Goal: Information Seeking & Learning: Check status

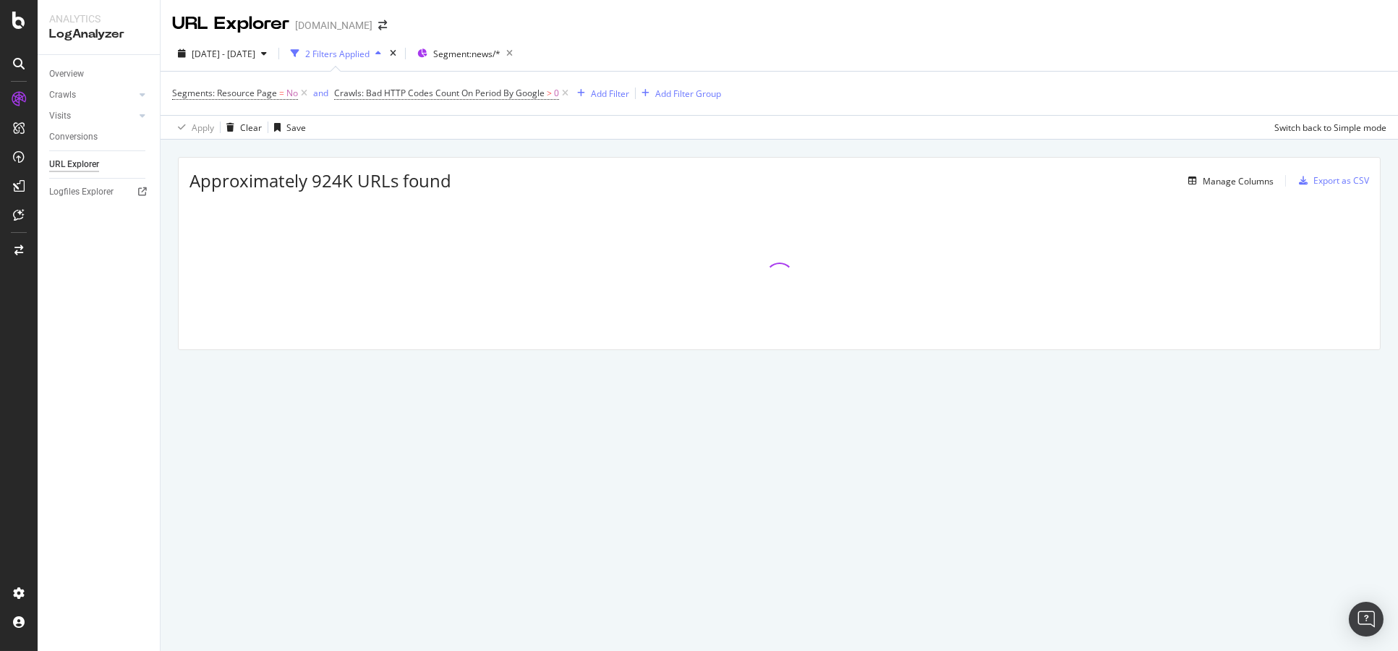
drag, startPoint x: 93, startPoint y: 20, endPoint x: 93, endPoint y: 36, distance: 15.9
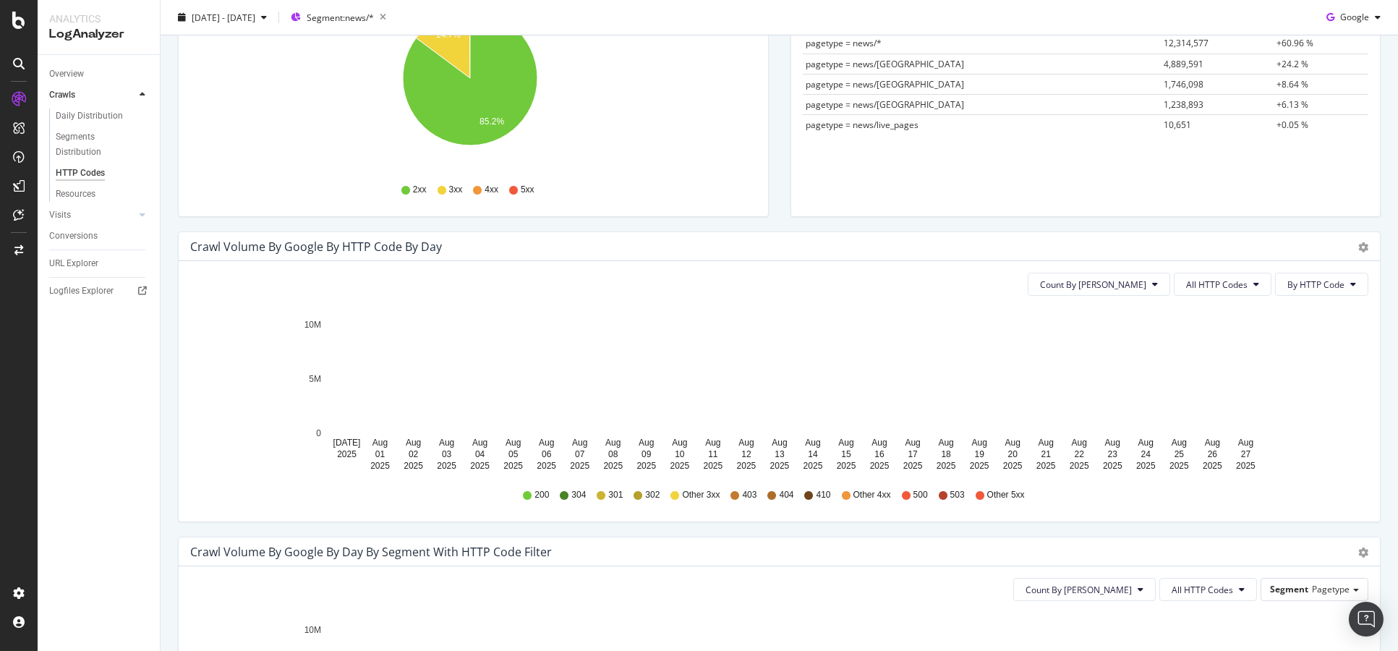
scroll to position [241, 0]
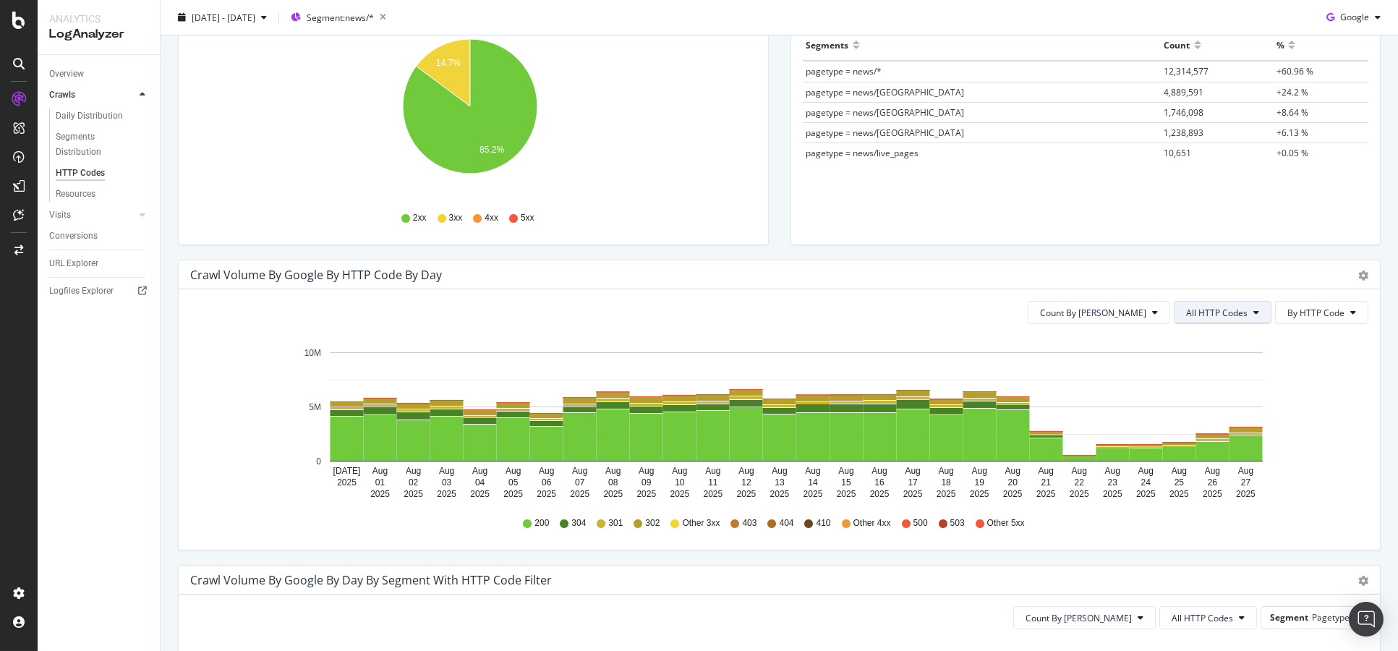
click at [1207, 319] on button "All HTTP Codes" at bounding box center [1222, 312] width 98 height 23
click at [1225, 426] on span "3xx family" at bounding box center [1212, 420] width 73 height 13
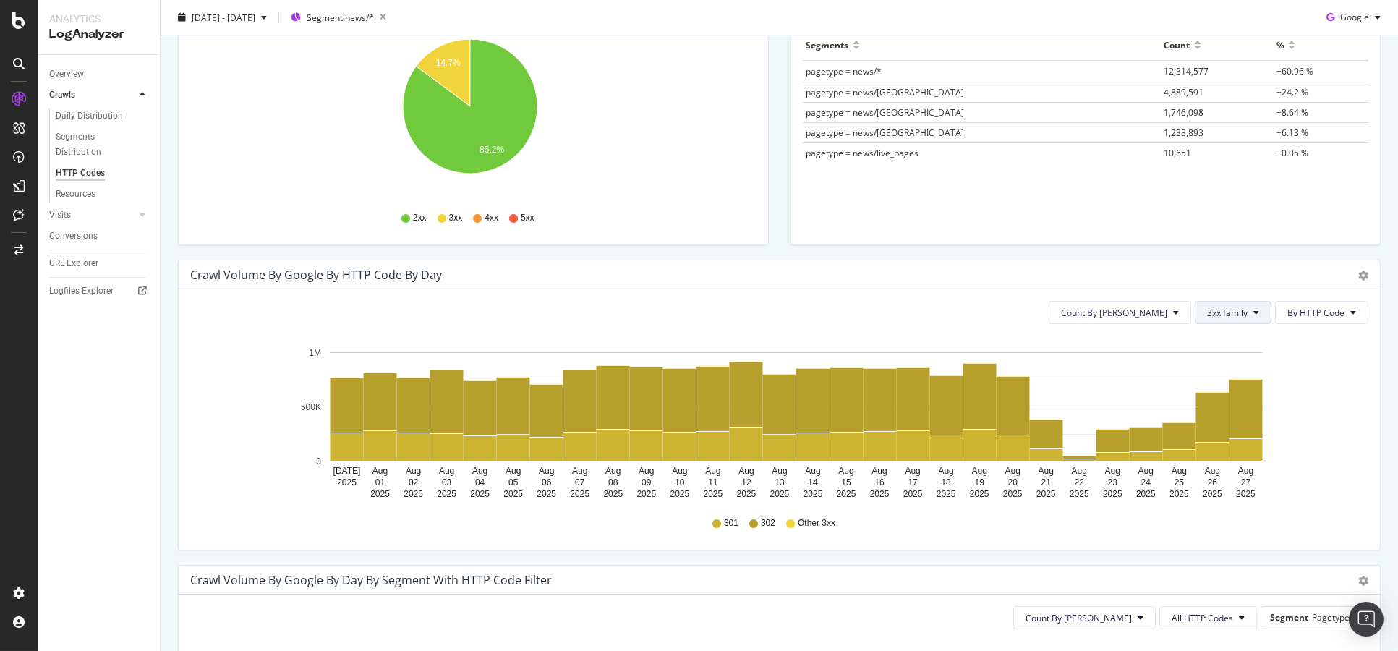
click at [1233, 313] on span "3xx family" at bounding box center [1227, 313] width 40 height 12
click at [1233, 348] on div "All HTTP Codes" at bounding box center [1232, 340] width 96 height 21
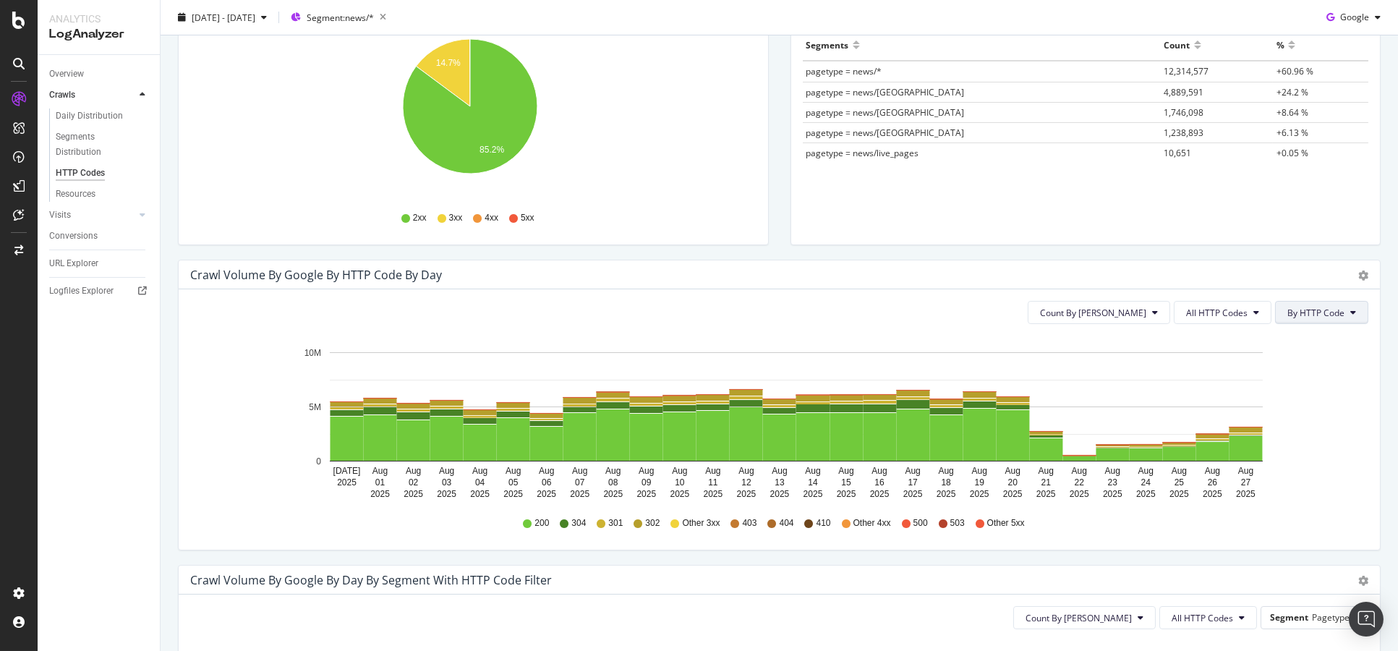
click at [1314, 314] on span "By HTTP Code" at bounding box center [1315, 313] width 57 height 12
click at [1228, 309] on span "All HTTP Codes" at bounding box center [1216, 313] width 61 height 12
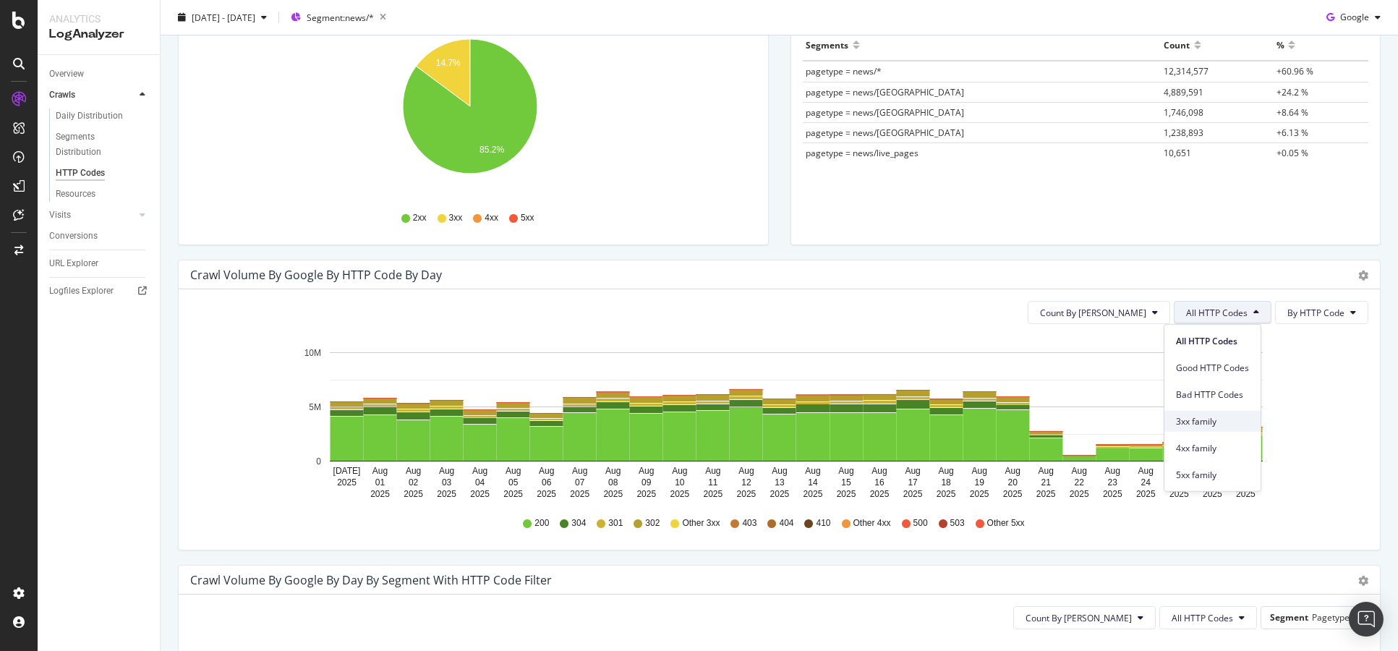
click at [1228, 427] on span "3xx family" at bounding box center [1212, 420] width 73 height 13
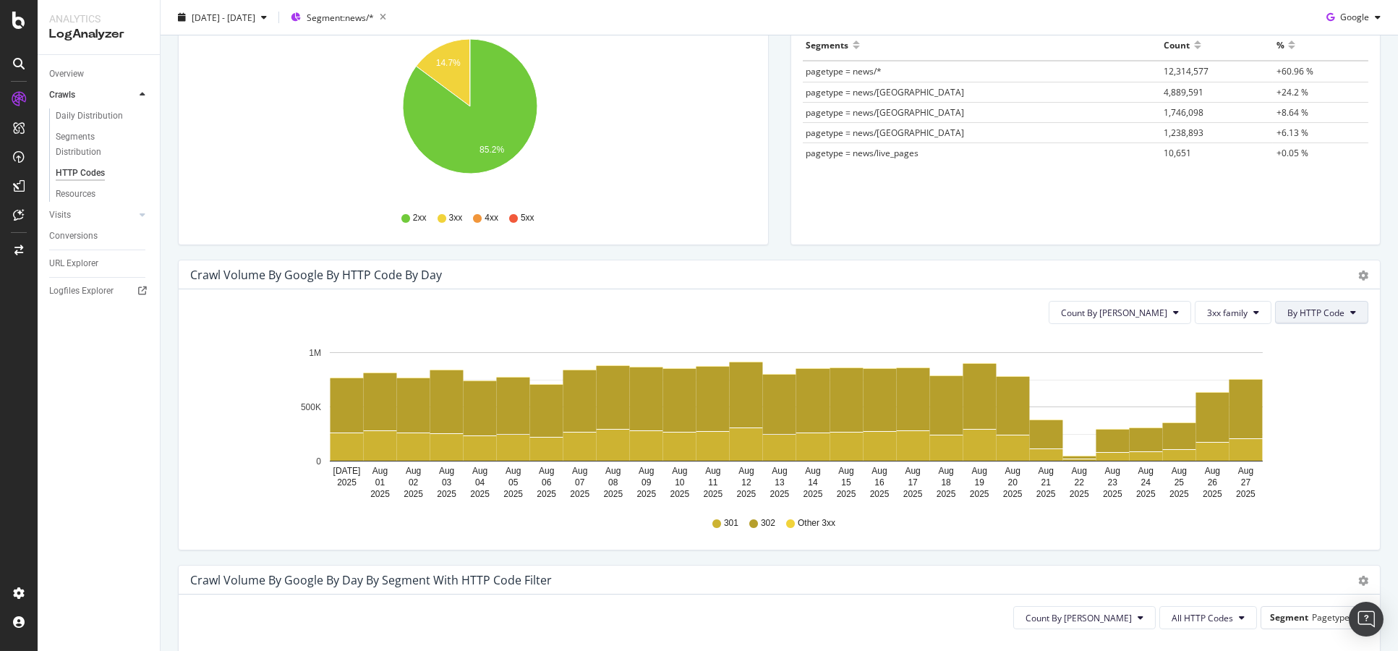
click at [1287, 309] on span "By HTTP Code" at bounding box center [1315, 313] width 57 height 12
click at [1303, 348] on div "By Family" at bounding box center [1304, 340] width 80 height 21
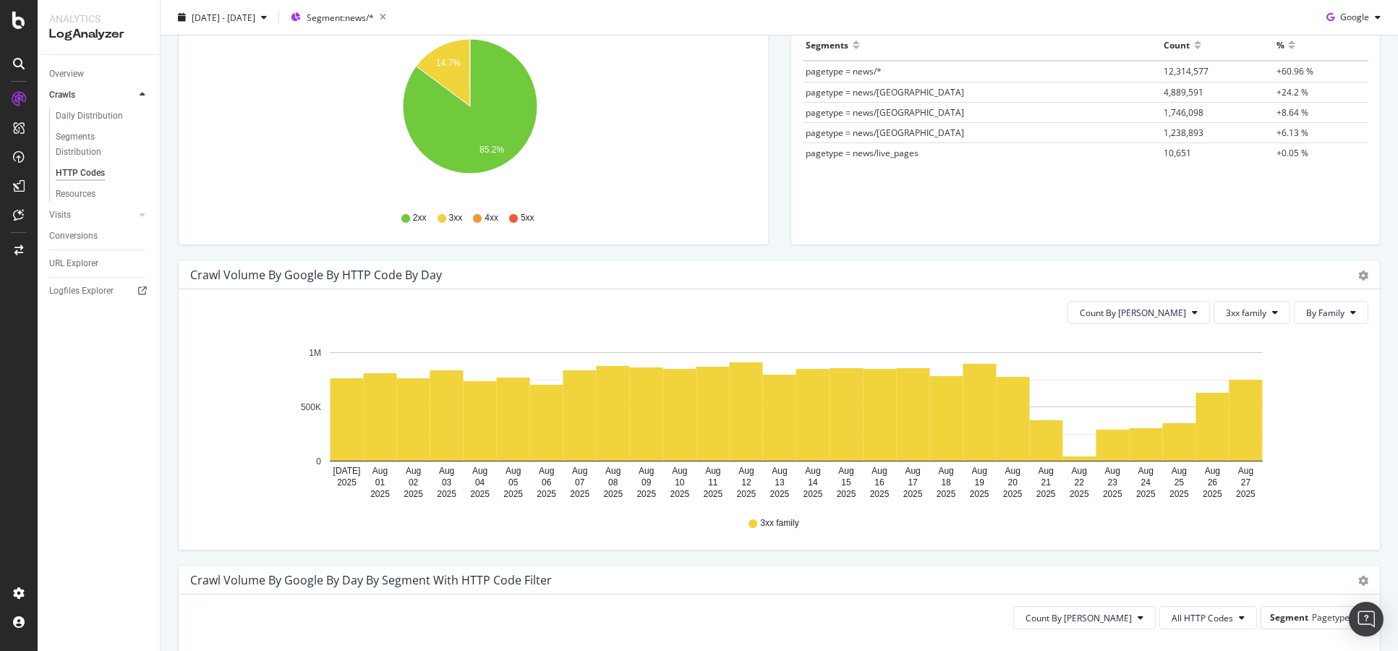
click at [1220, 320] on button "3xx family" at bounding box center [1251, 312] width 77 height 23
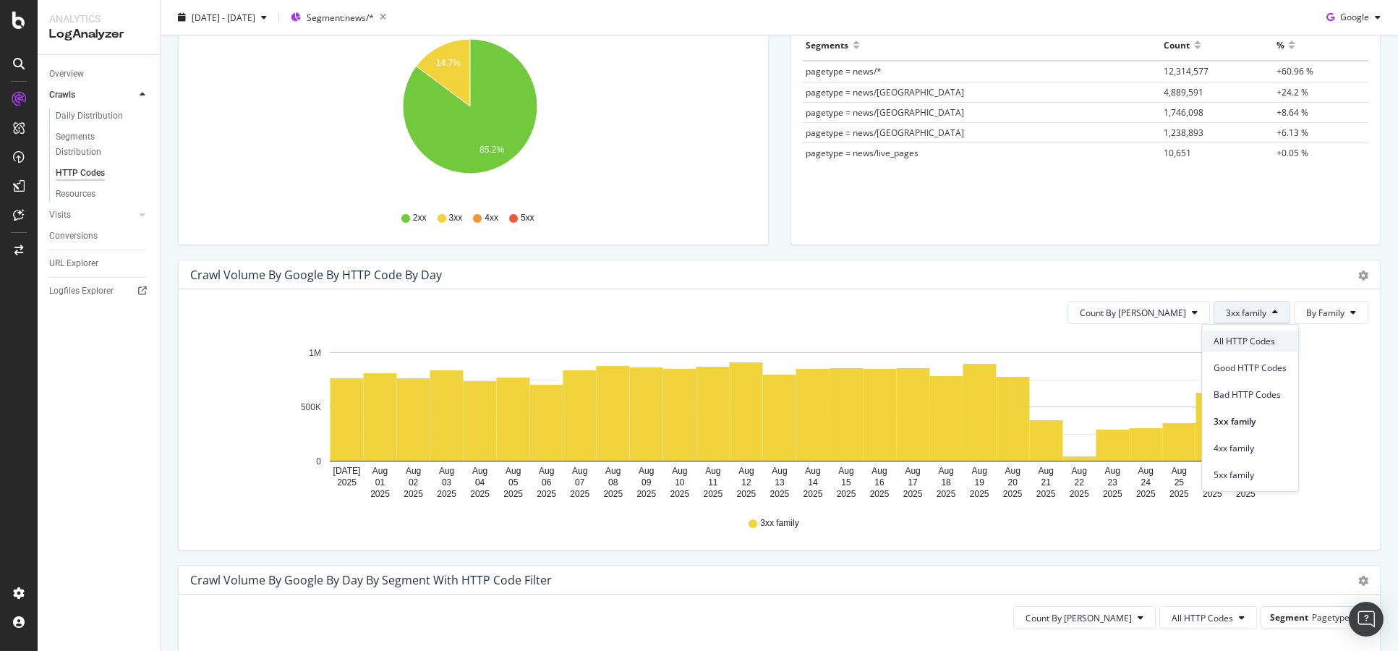
click at [1218, 350] on div "All HTTP Codes" at bounding box center [1250, 340] width 96 height 21
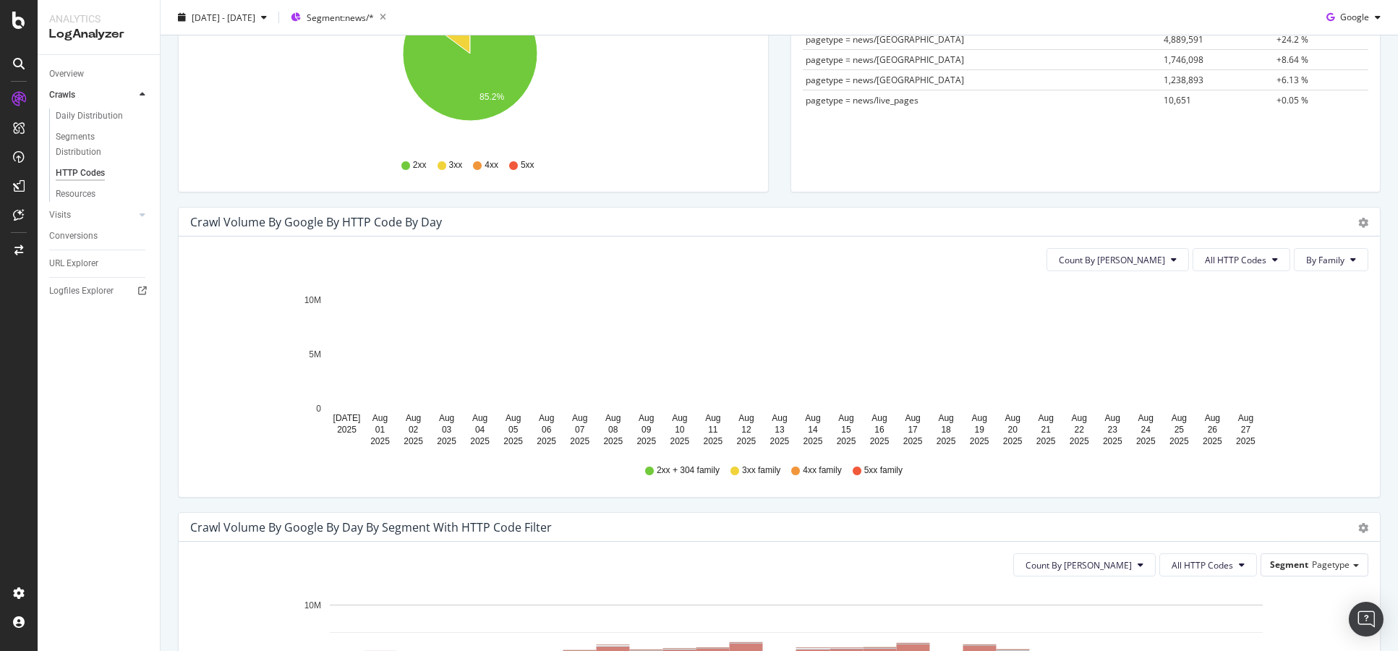
scroll to position [321, 0]
